Goal: Task Accomplishment & Management: Manage account settings

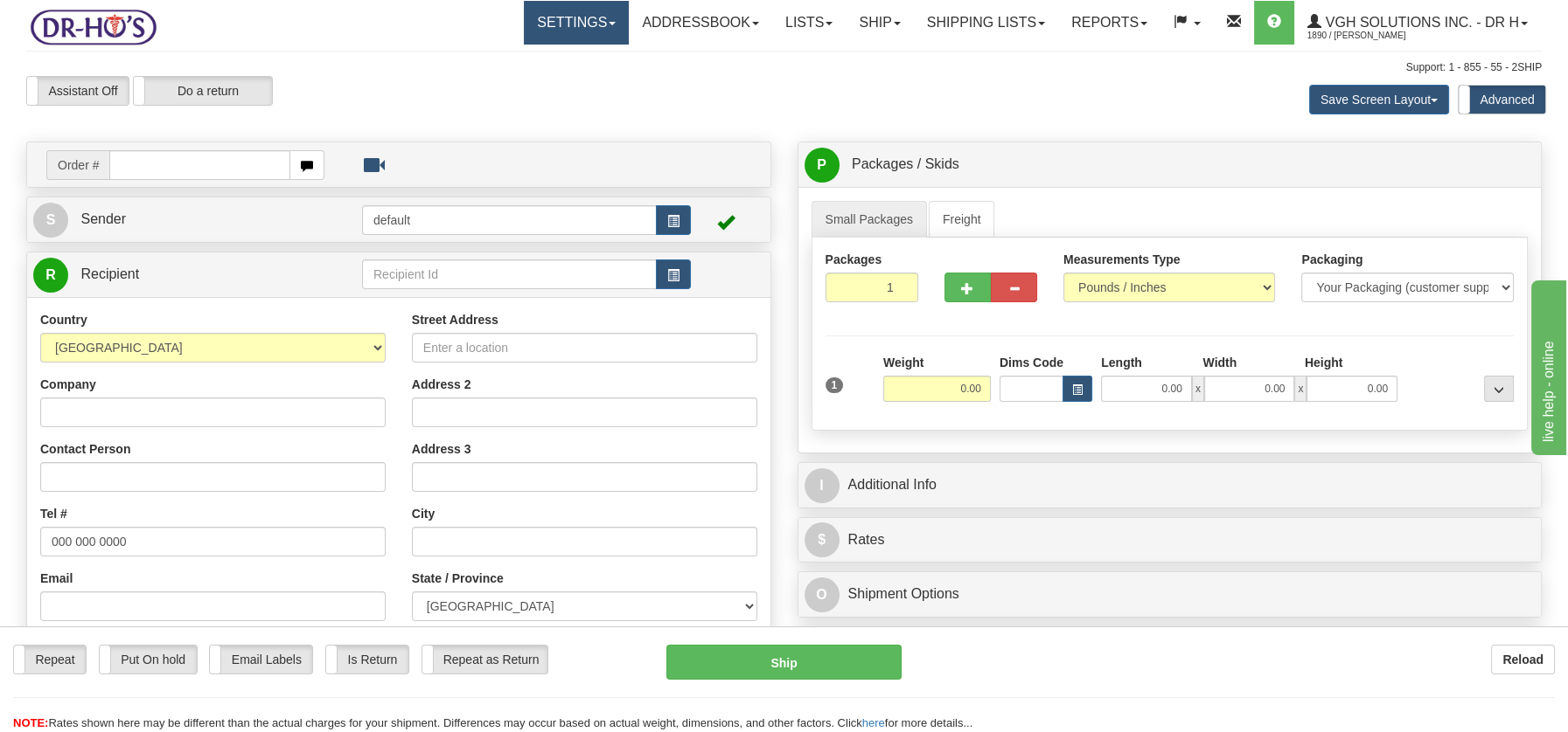
click at [600, 29] on link "Settings" at bounding box center [576, 22] width 105 height 43
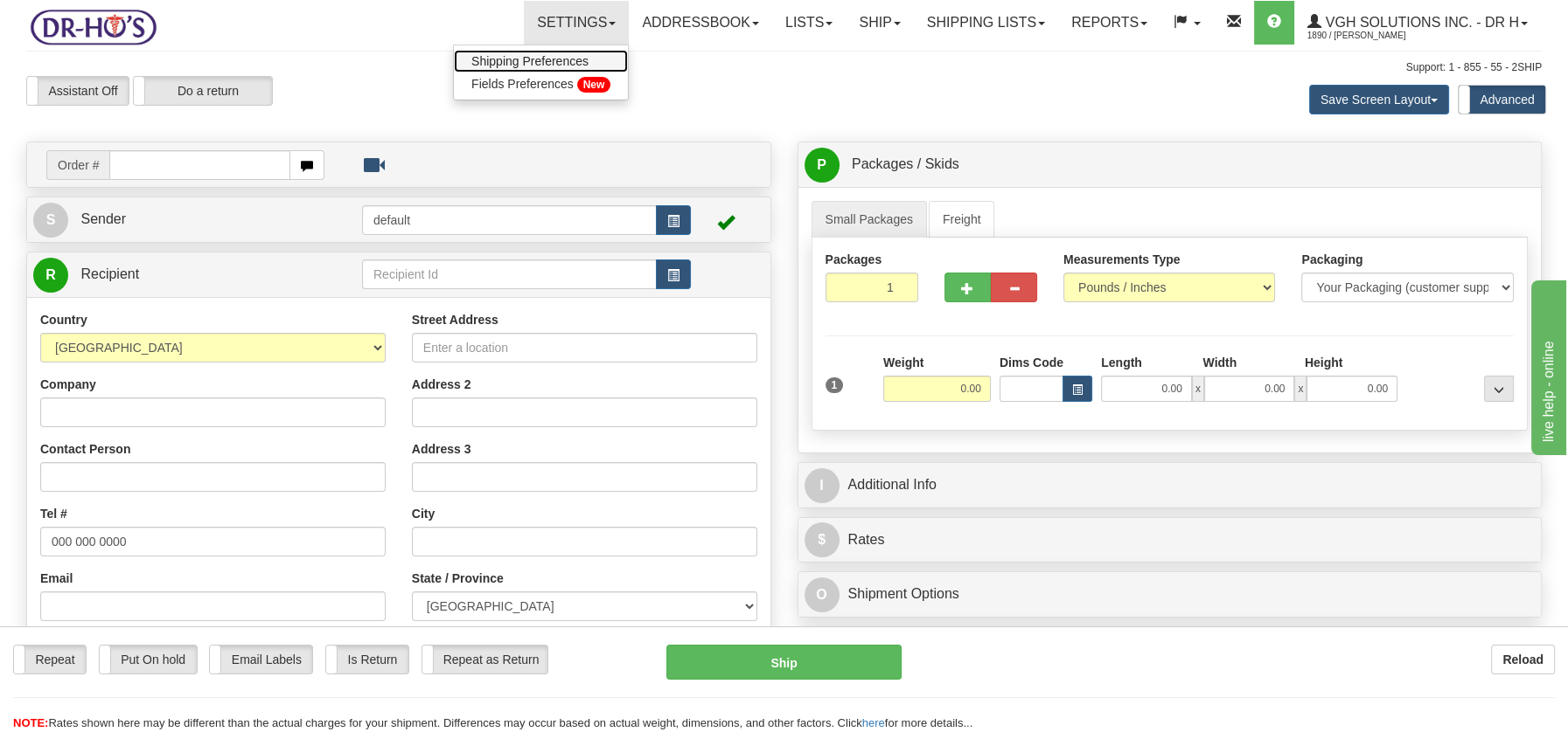
click at [559, 57] on span "Shipping Preferences" at bounding box center [529, 61] width 117 height 14
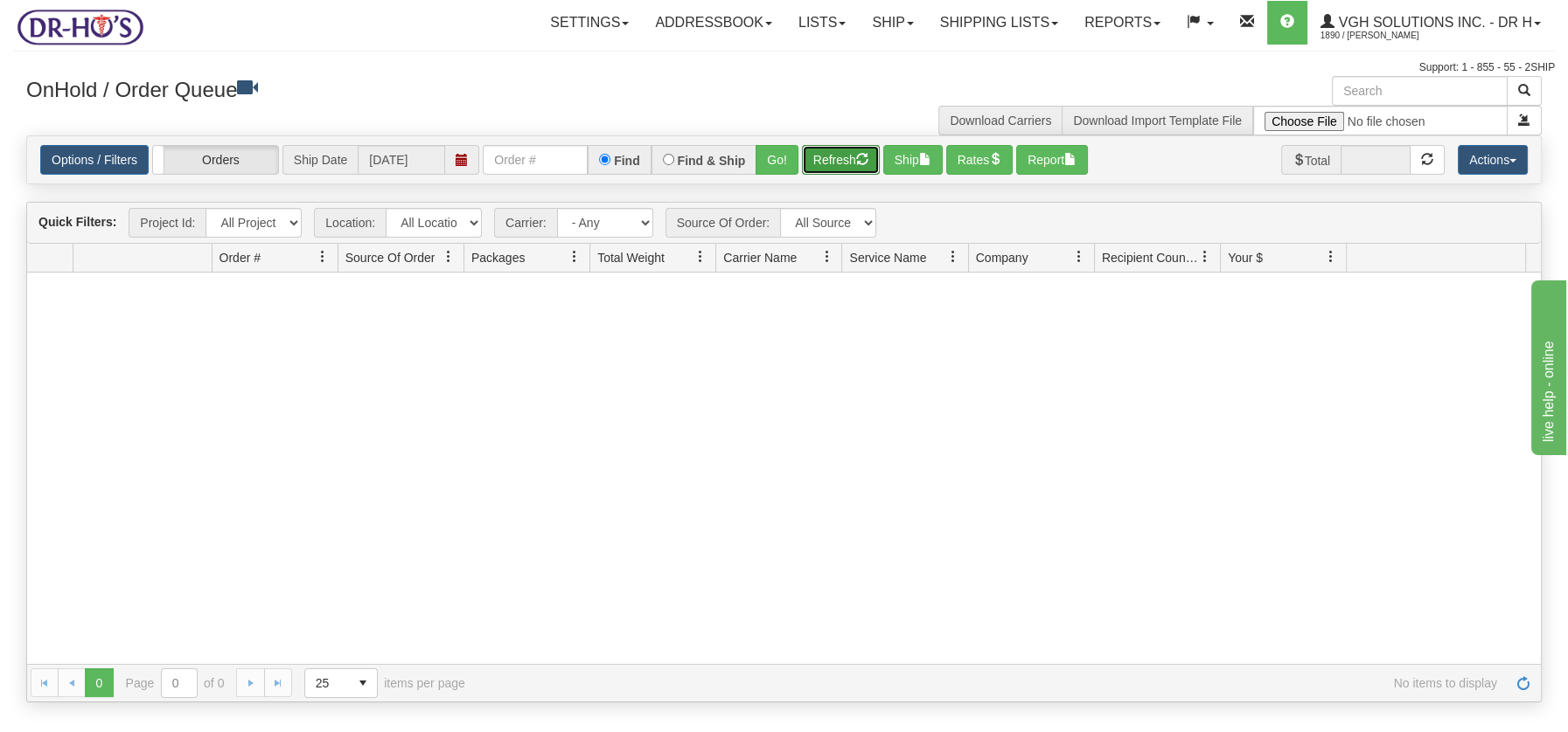
click at [839, 145] on button "Refresh" at bounding box center [840, 159] width 78 height 30
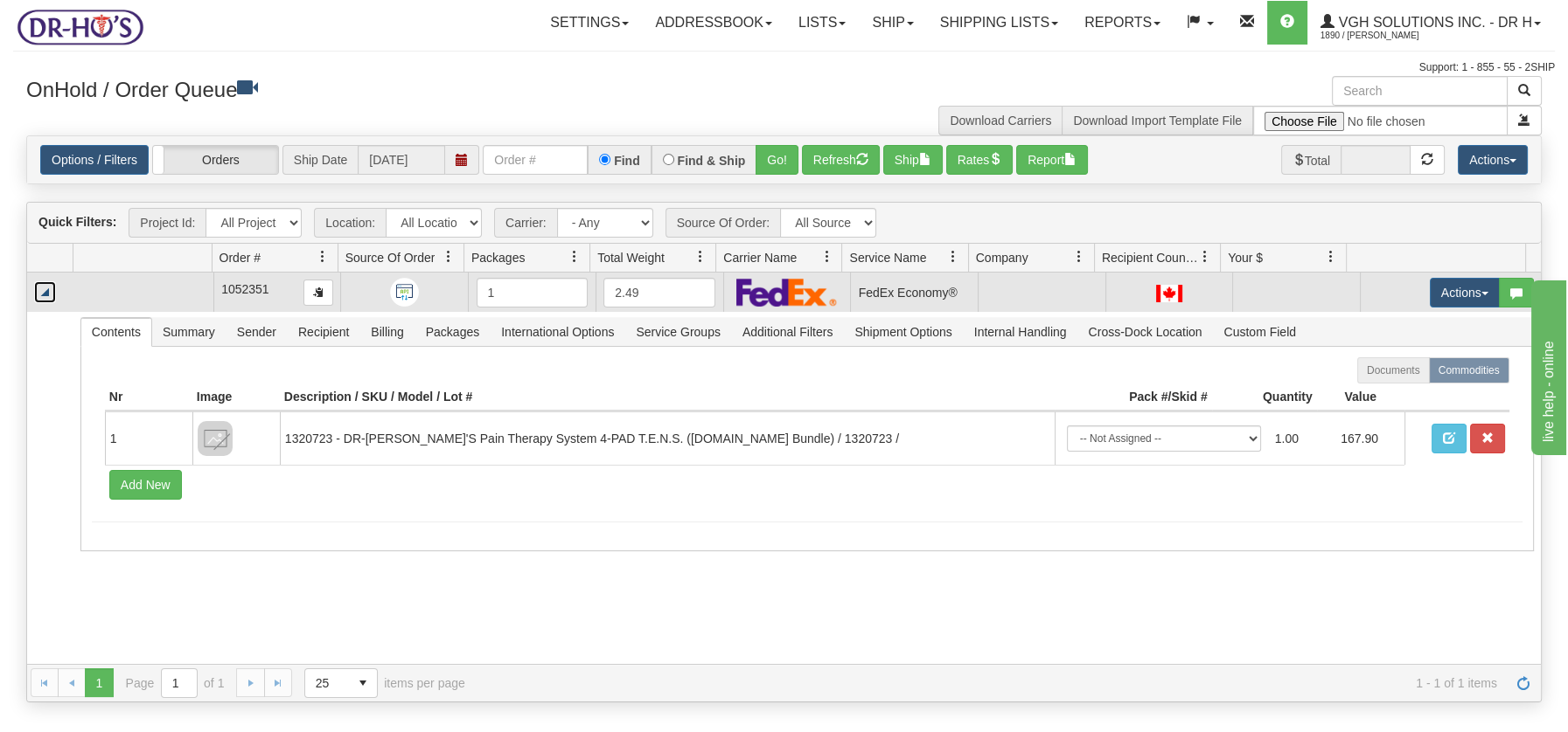
click at [40, 292] on link "Collapse" at bounding box center [44, 292] width 22 height 22
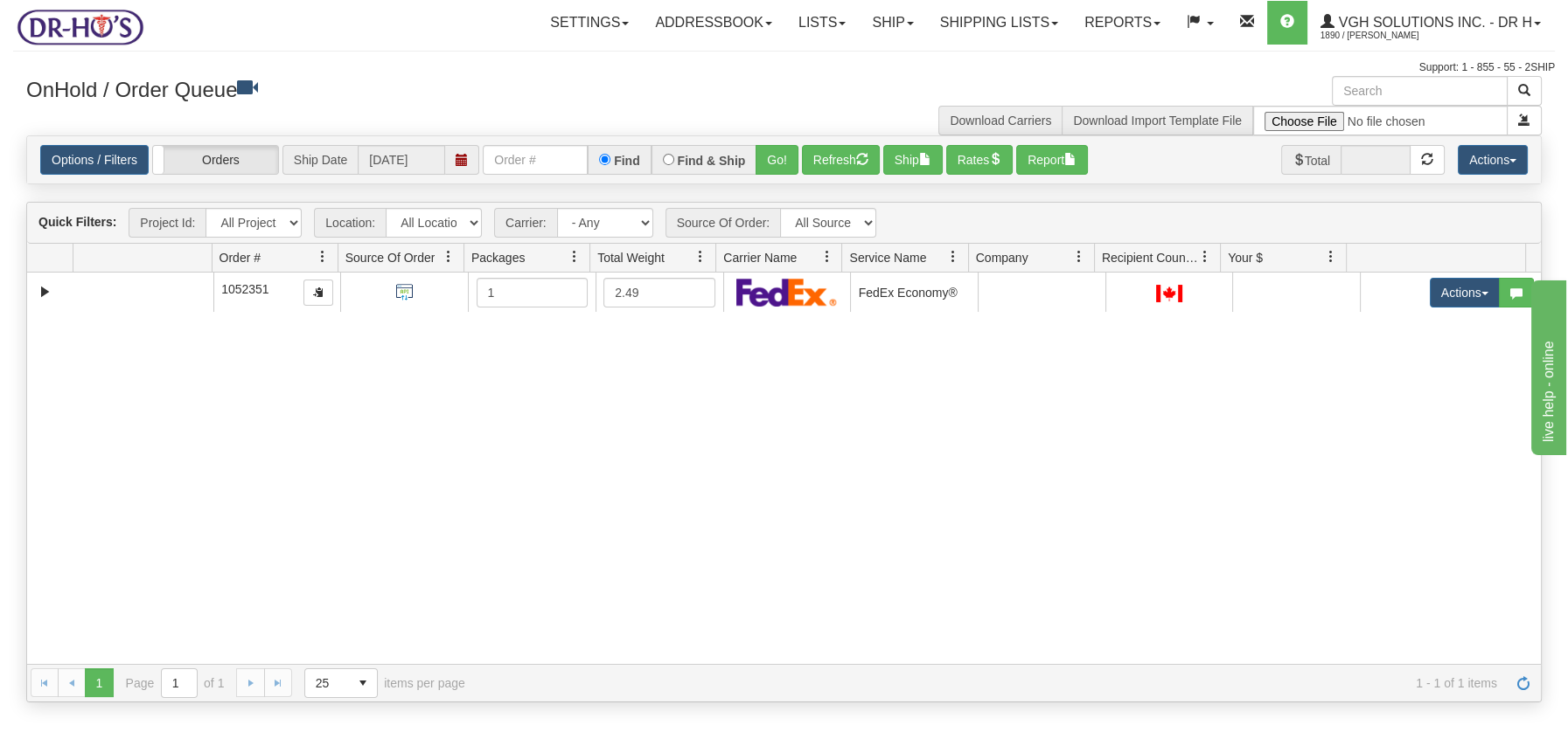
click at [6, 290] on div "Toggle navigation Settings Shipping Preferences Fields Preferences New" at bounding box center [784, 366] width 1568 height 732
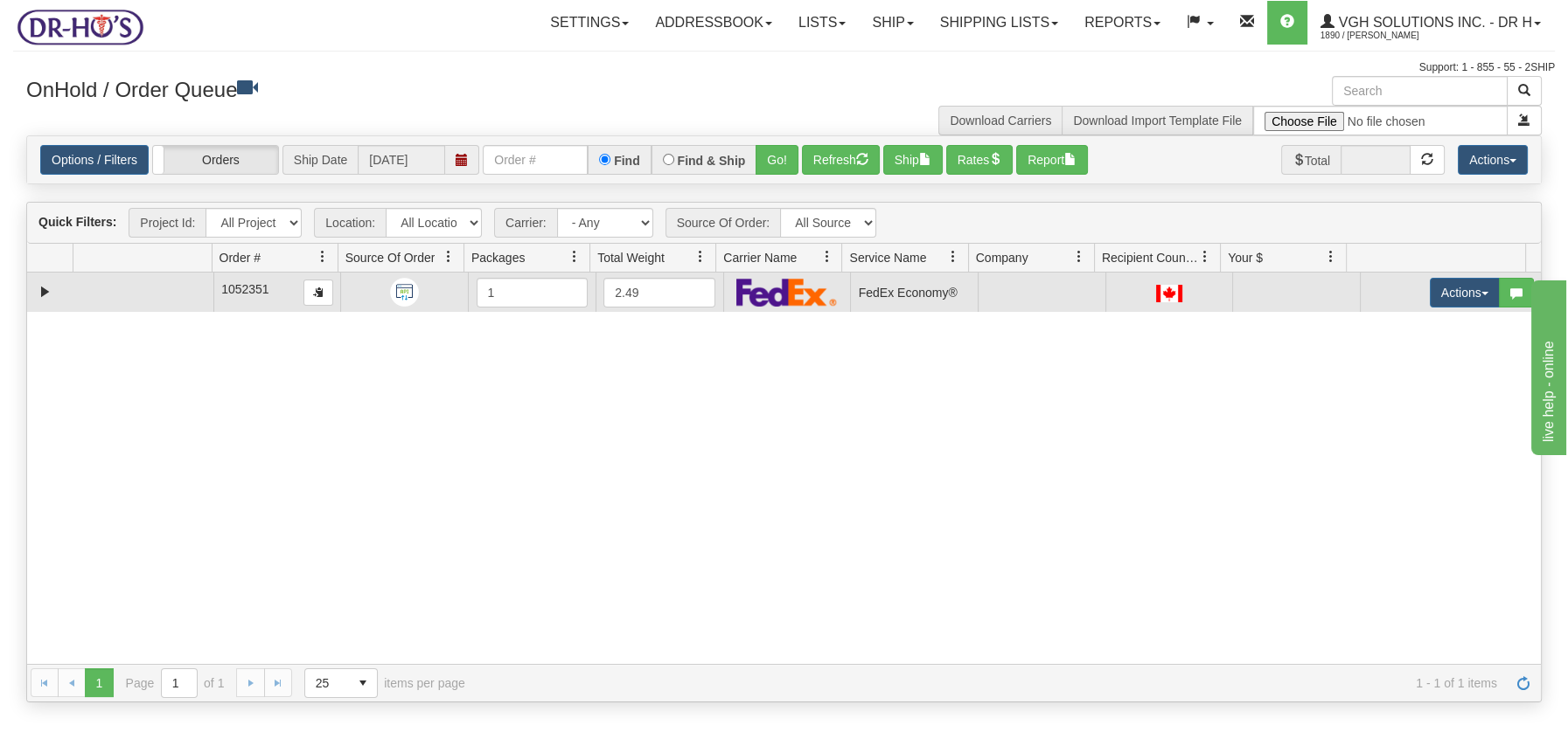
click at [150, 285] on td at bounding box center [142, 292] width 140 height 40
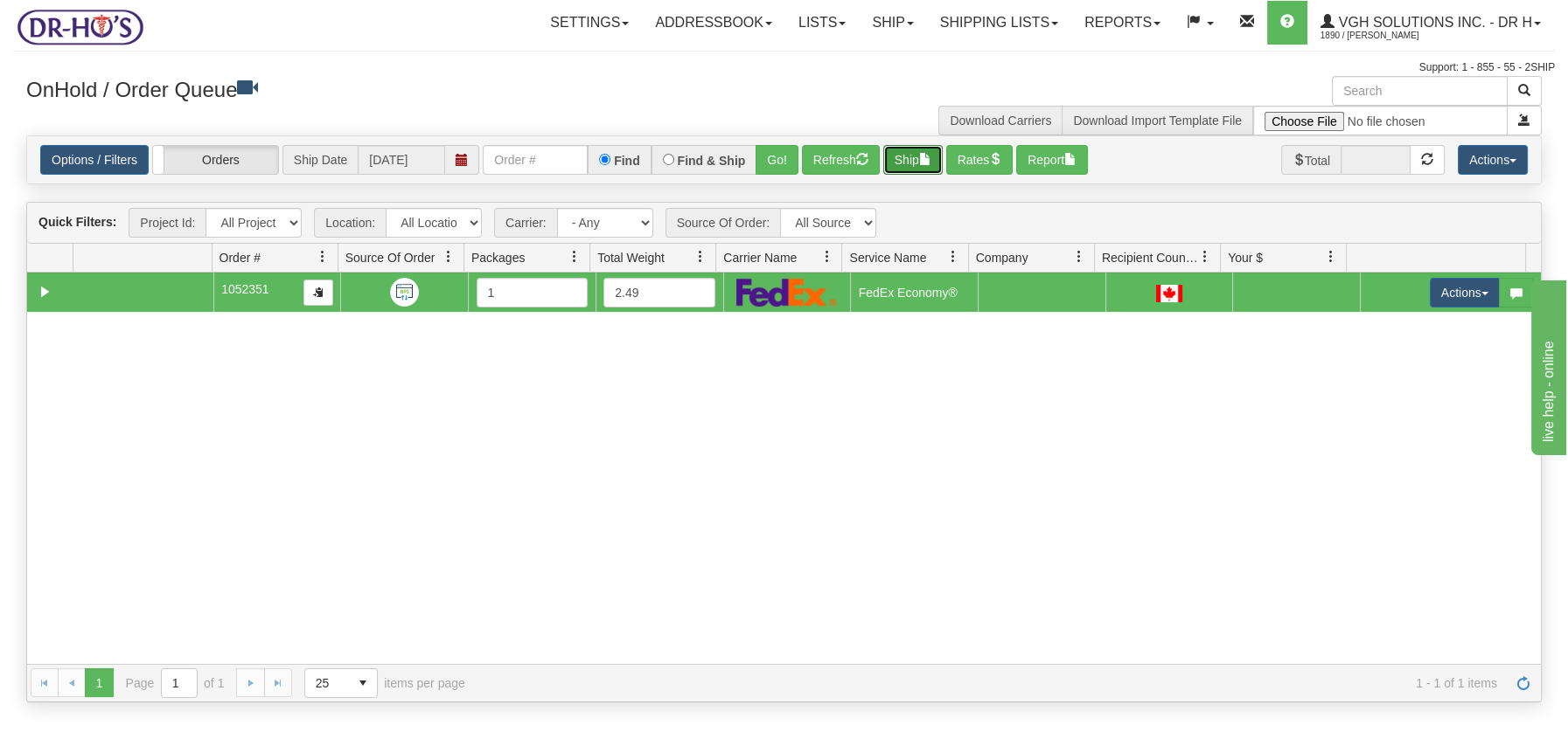
click at [931, 163] on span "button" at bounding box center [924, 159] width 13 height 13
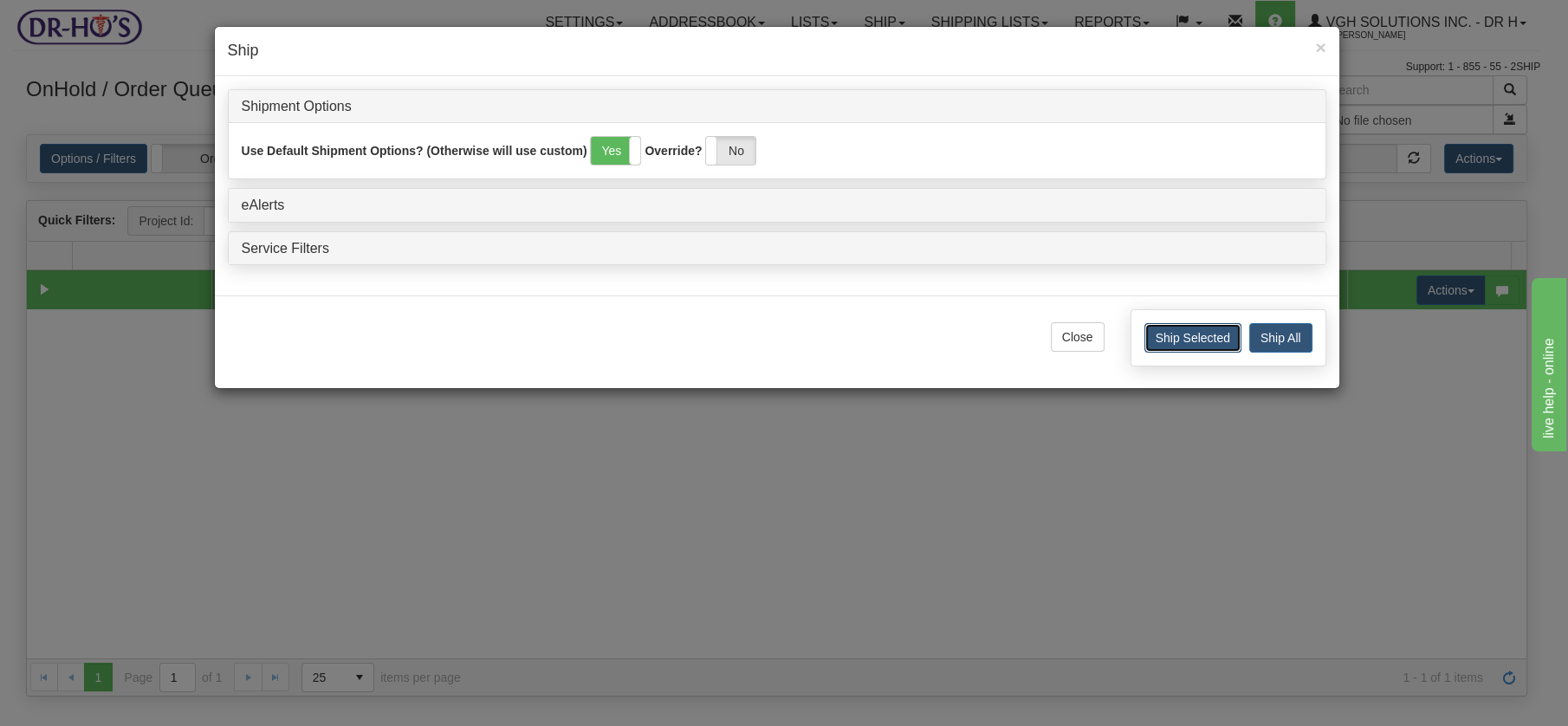
click at [1180, 338] on button "Ship Selected" at bounding box center [1192, 338] width 97 height 30
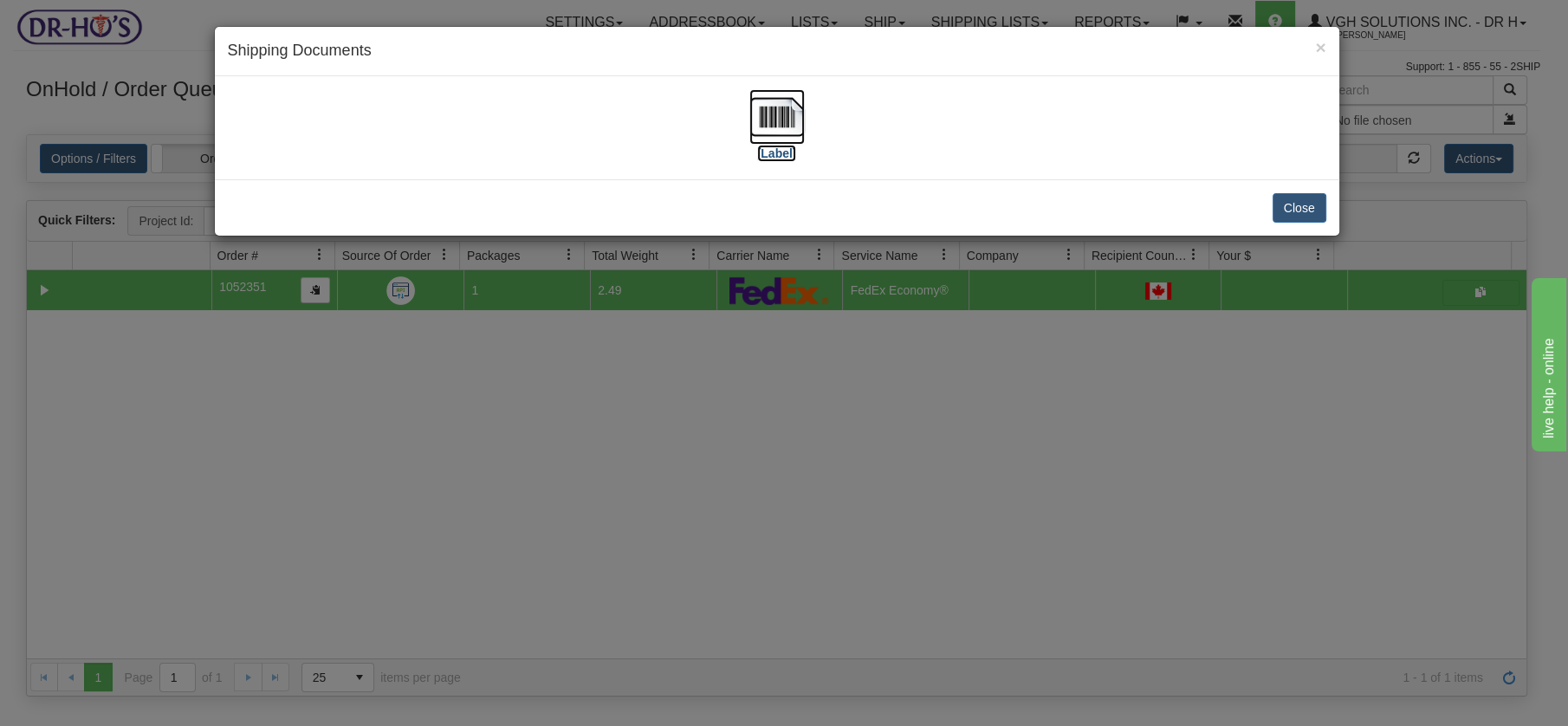
click at [764, 108] on img at bounding box center [777, 117] width 55 height 55
click at [1293, 207] on button "Close" at bounding box center [1299, 208] width 54 height 30
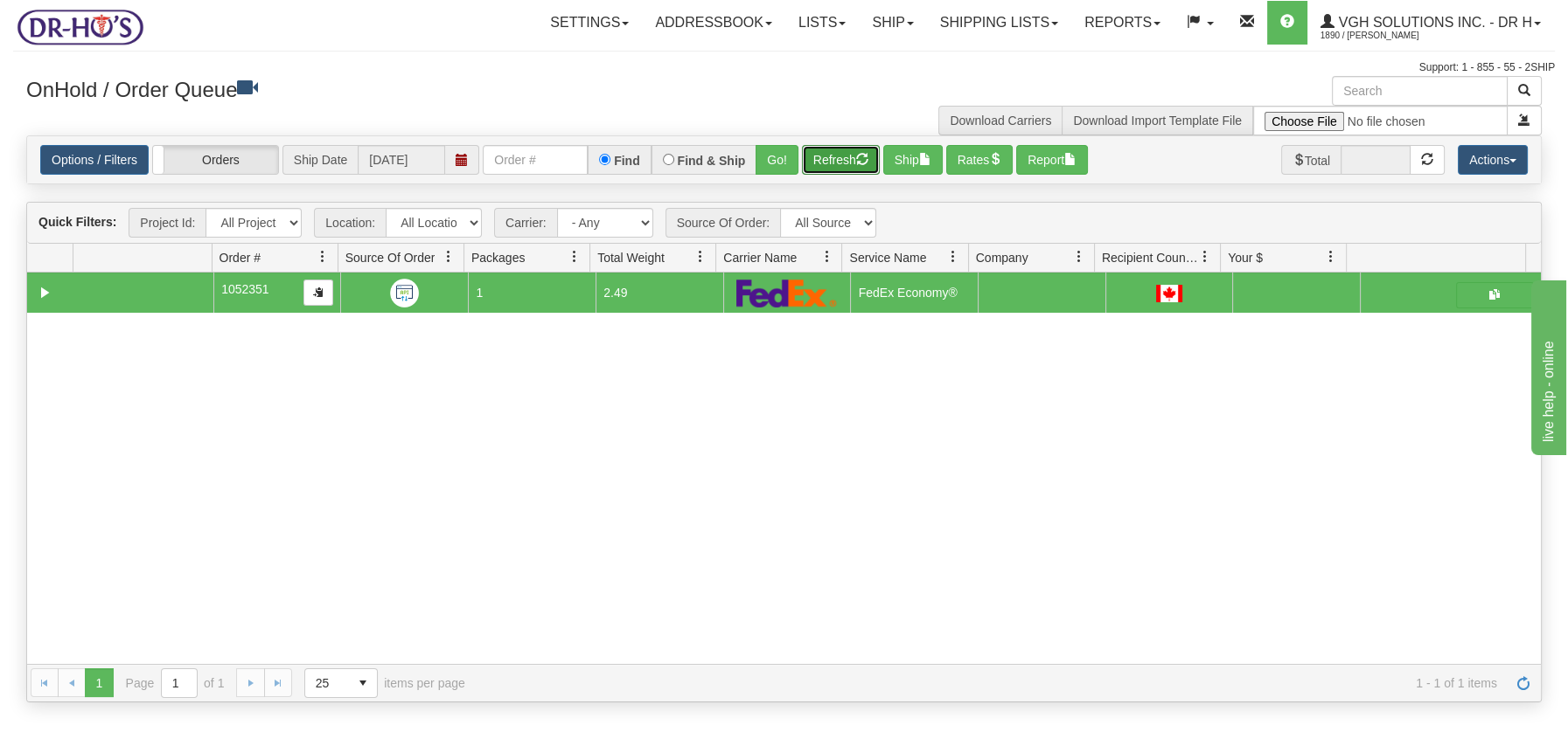
click at [845, 161] on button "Refresh" at bounding box center [840, 159] width 78 height 30
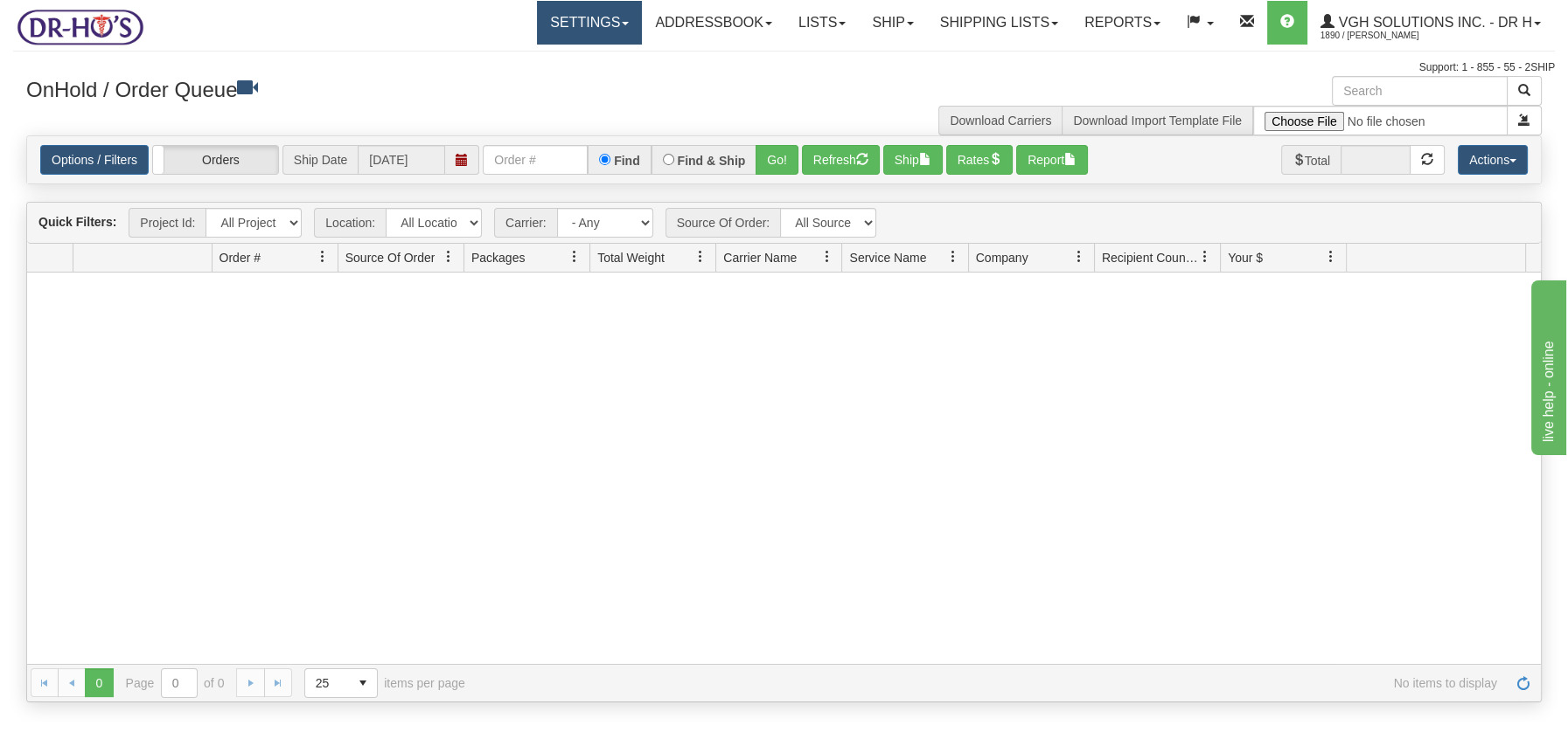
click at [613, 26] on link "Settings" at bounding box center [589, 22] width 105 height 43
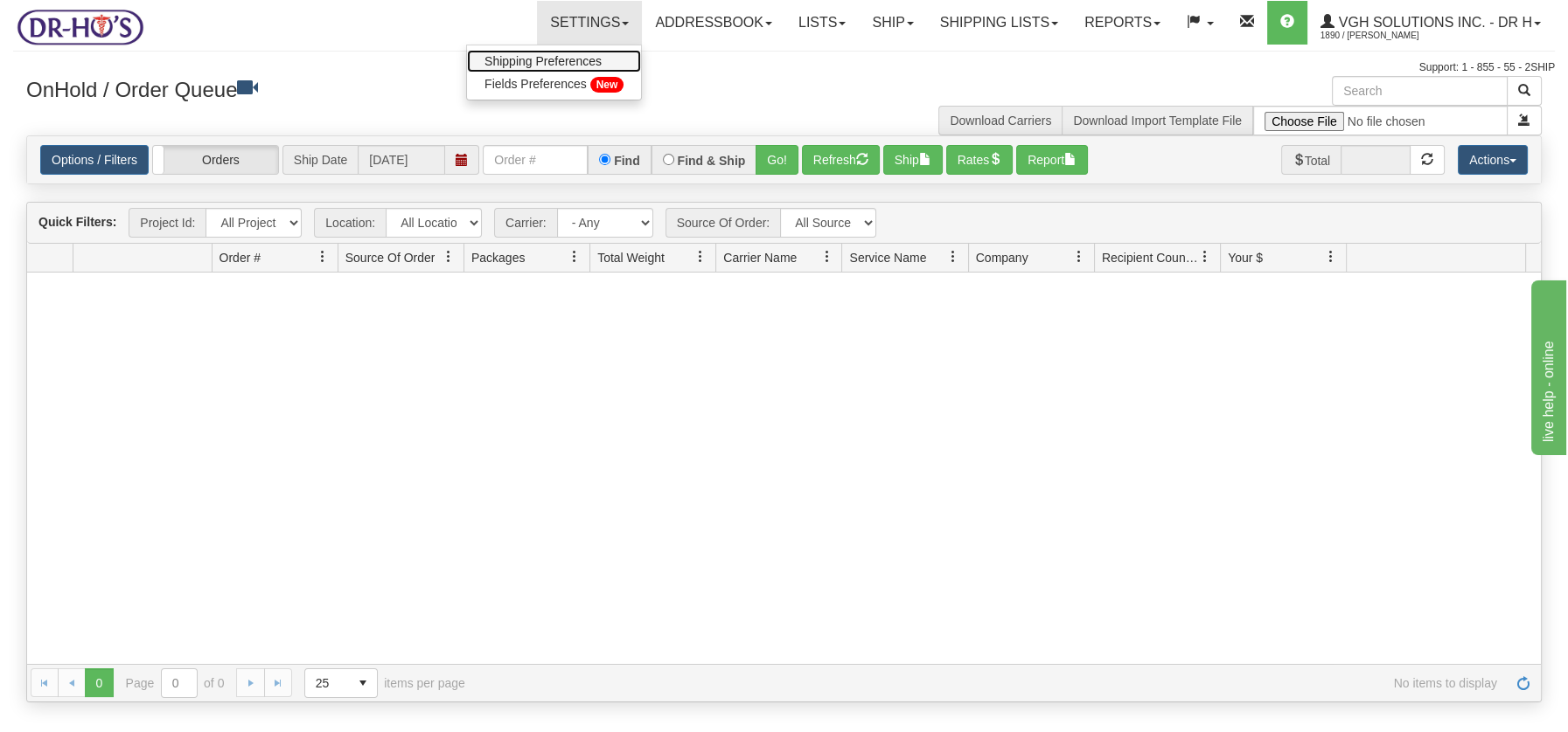
click at [577, 65] on span "Shipping Preferences" at bounding box center [542, 61] width 117 height 14
